Goal: Navigation & Orientation: Find specific page/section

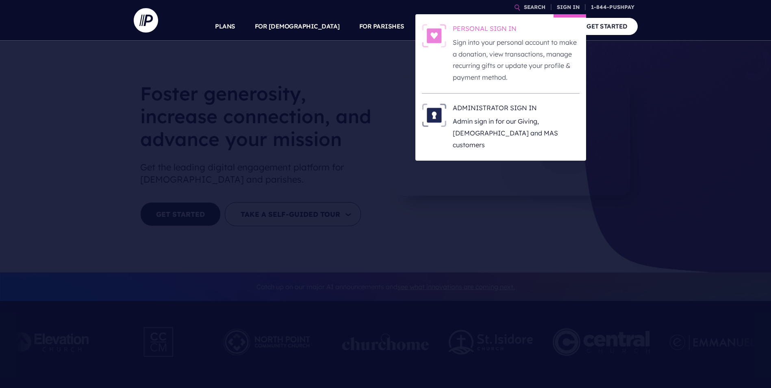
click at [537, 26] on h6 "PERSONAL SIGN IN" at bounding box center [516, 30] width 127 height 12
click at [505, 33] on h6 "PERSONAL SIGN IN" at bounding box center [516, 30] width 127 height 12
click at [509, 30] on h6 "PERSONAL SIGN IN" at bounding box center [516, 30] width 127 height 12
click at [508, 25] on h6 "PERSONAL SIGN IN" at bounding box center [516, 30] width 127 height 12
click at [521, 29] on h6 "PERSONAL SIGN IN" at bounding box center [516, 30] width 127 height 12
